Goal: Information Seeking & Learning: Learn about a topic

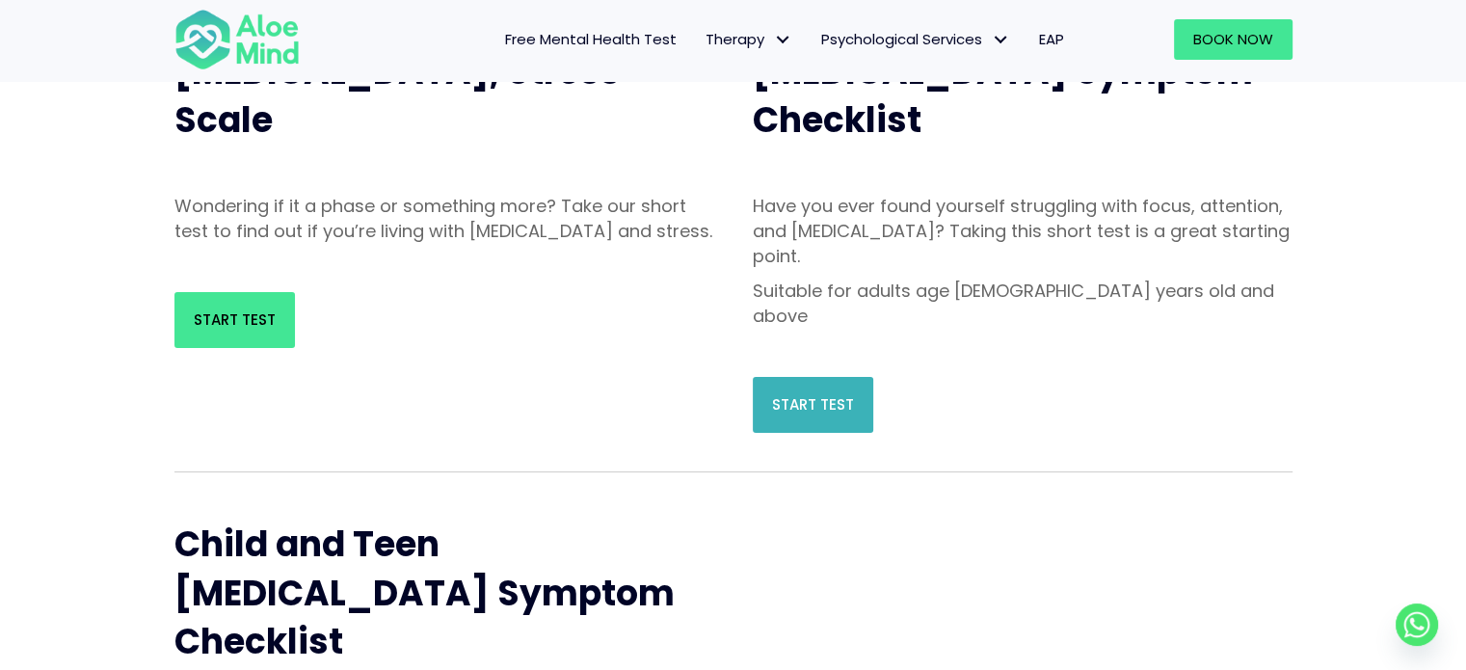
scroll to position [289, 0]
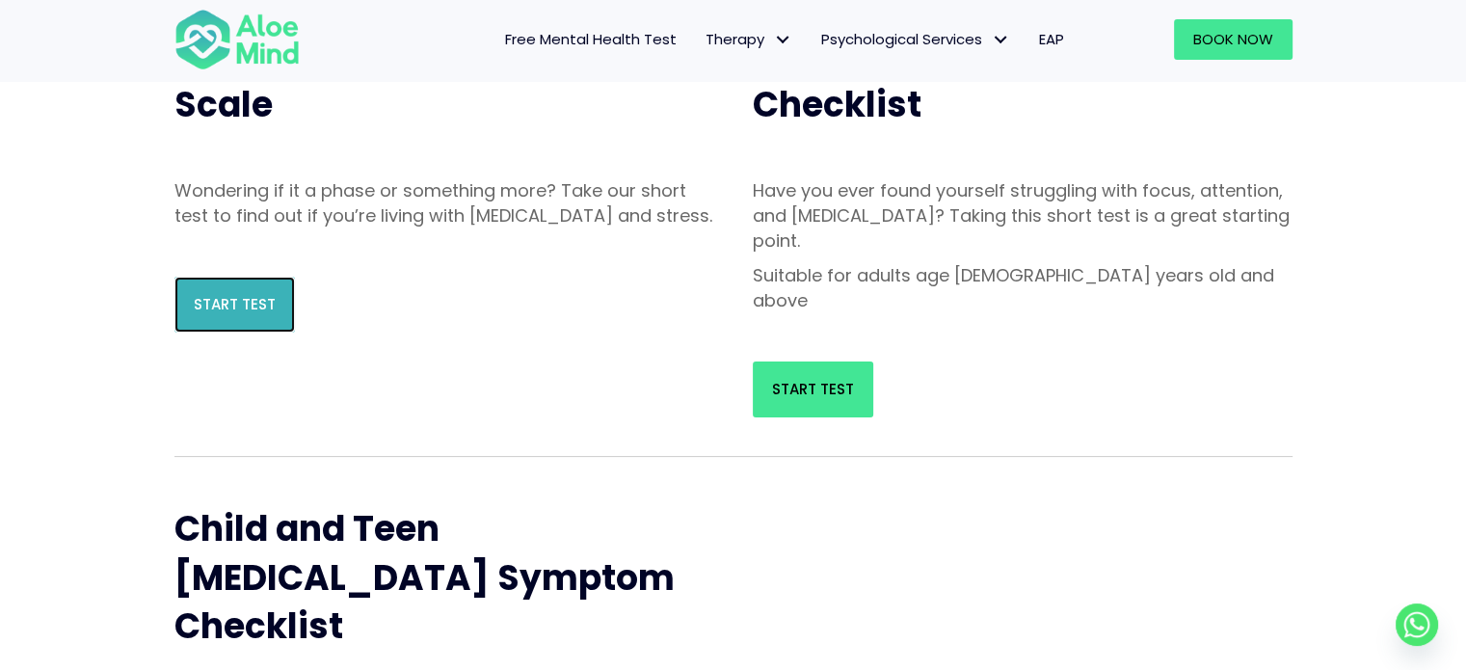
click at [198, 304] on link "Start Test" at bounding box center [234, 305] width 121 height 56
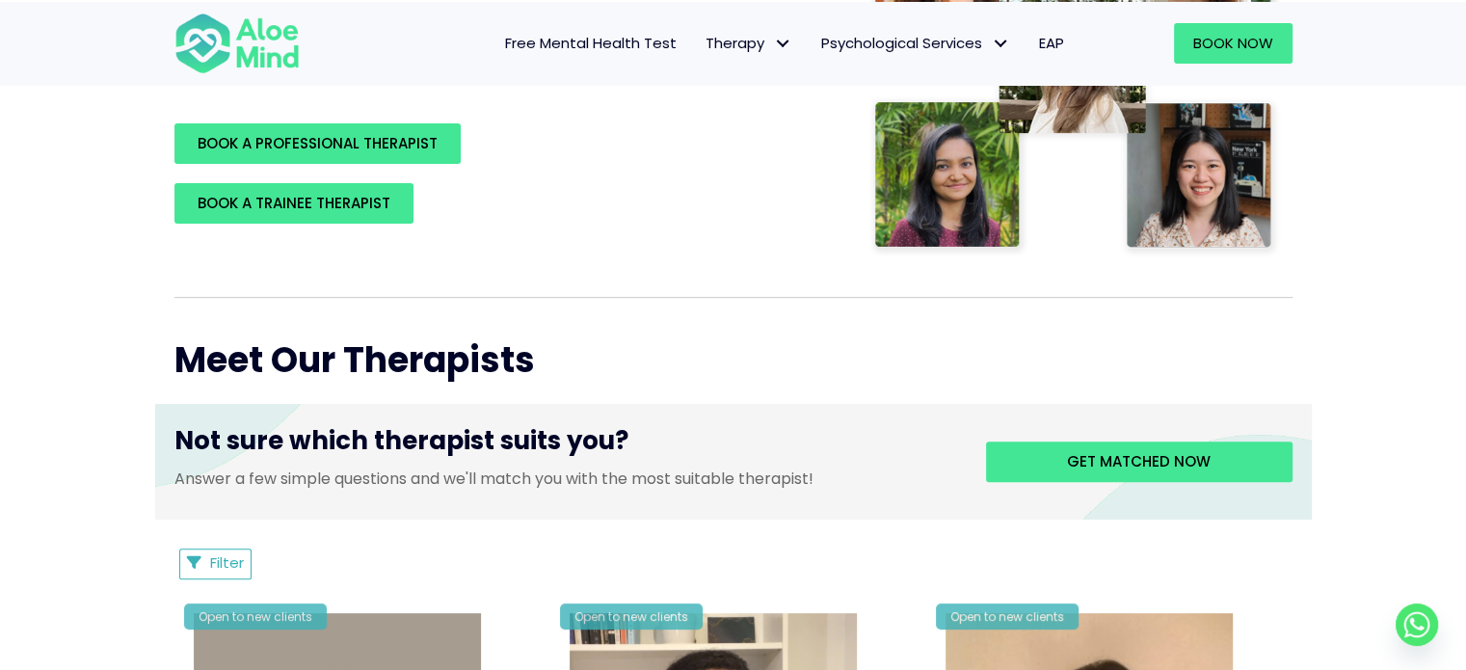
scroll to position [482, 0]
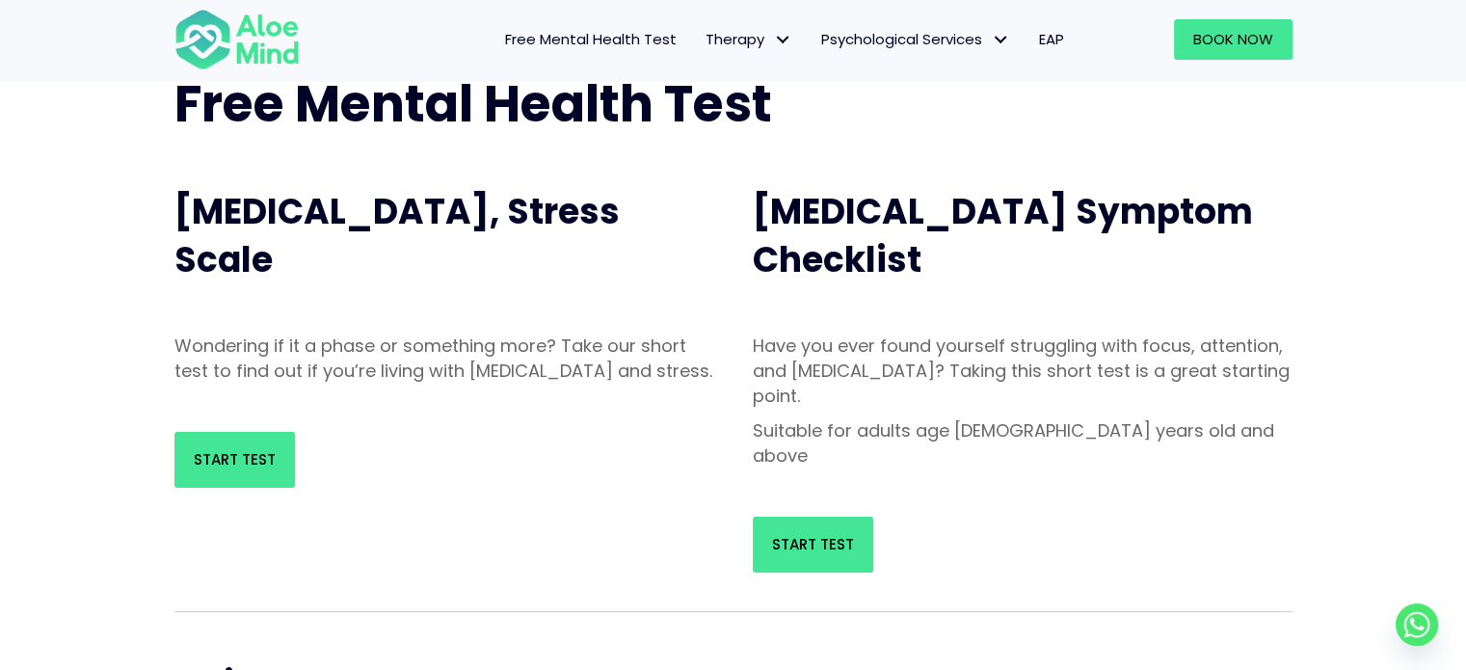
scroll to position [96, 0]
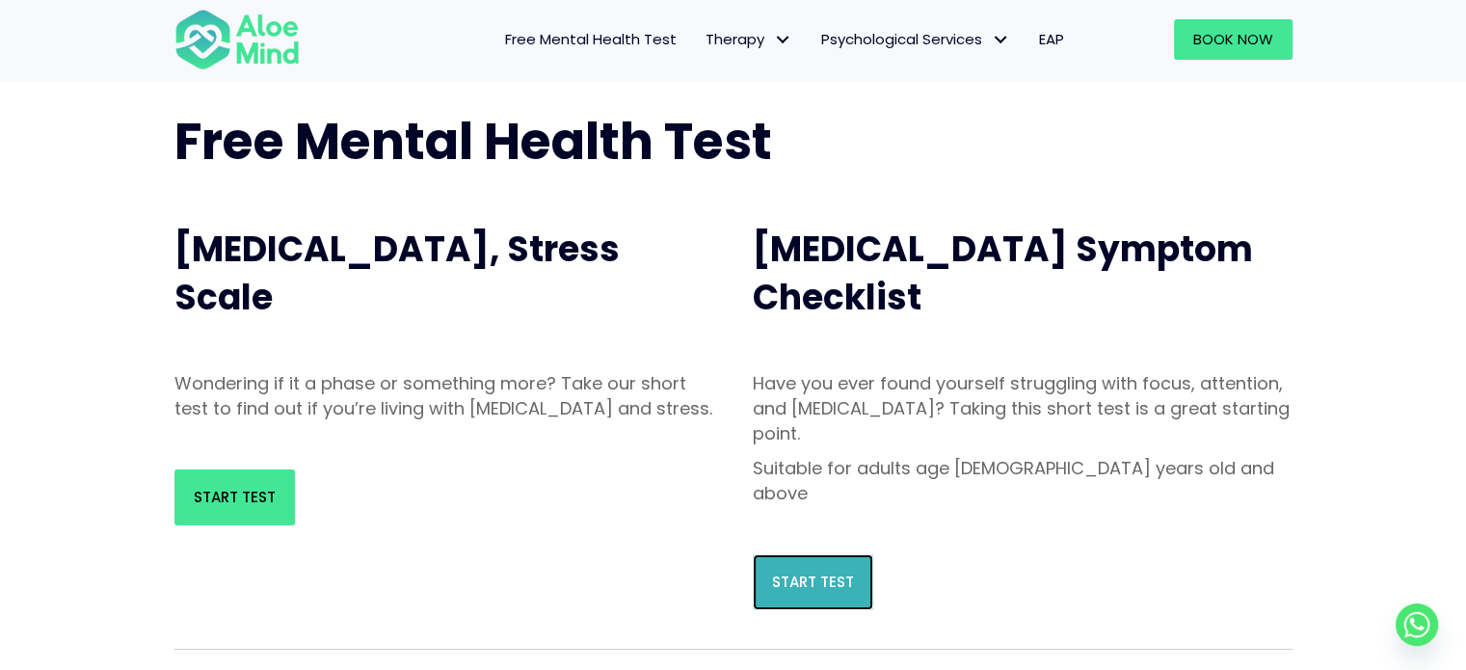
click at [816, 572] on span "Start Test" at bounding box center [813, 582] width 82 height 20
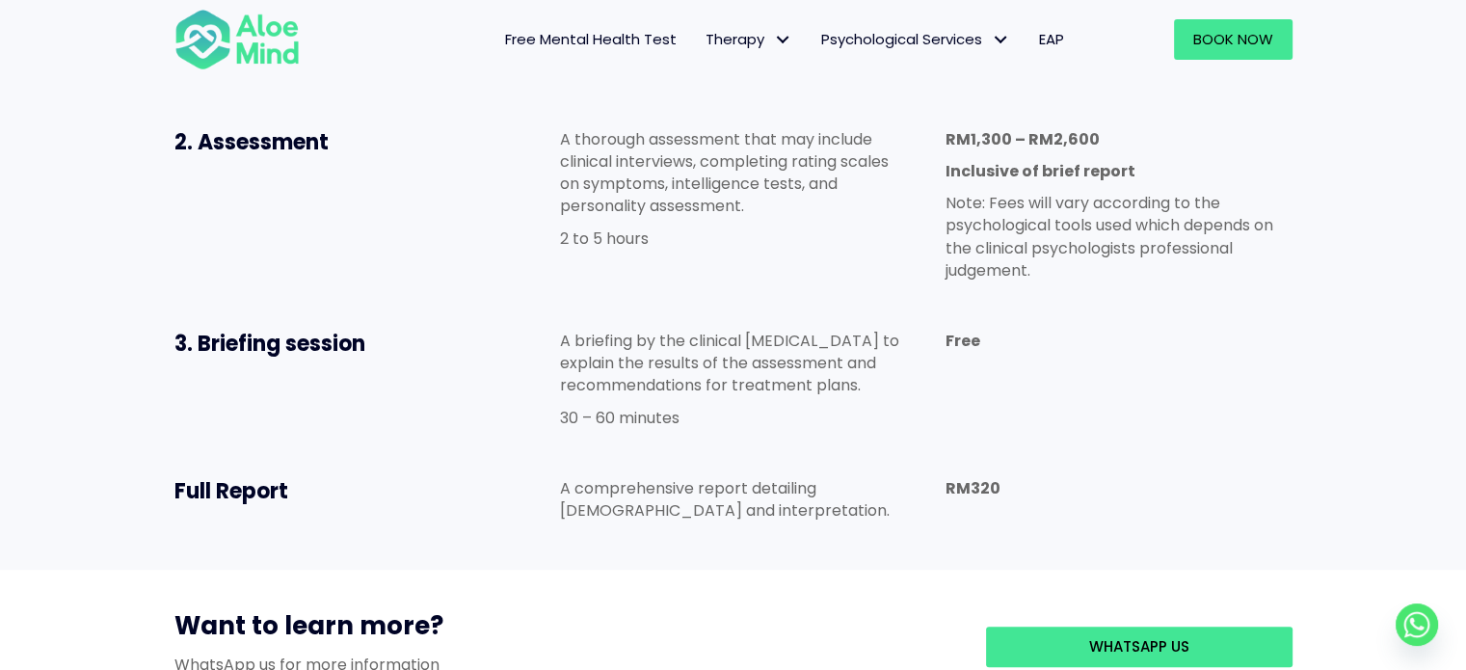
scroll to position [1542, 0]
